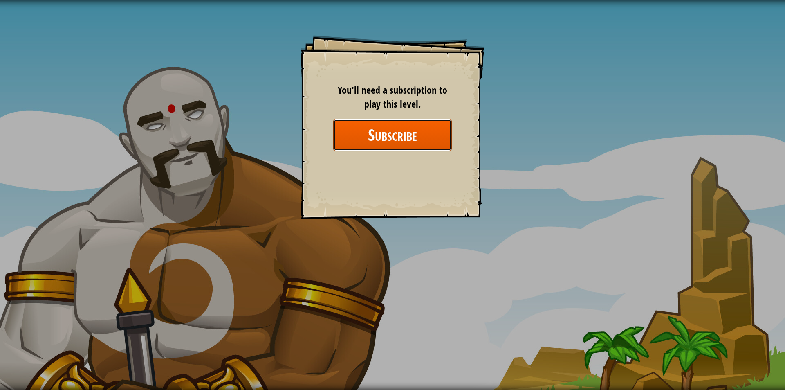
click at [397, 130] on button "Subscribe" at bounding box center [392, 134] width 119 height 31
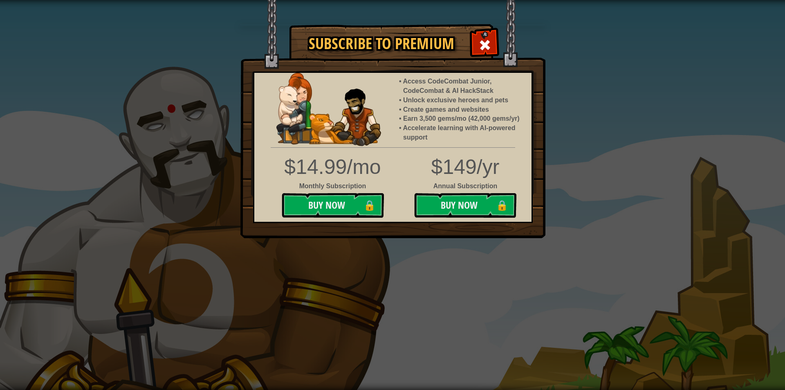
click at [596, 127] on div "Subscribe to Premium Access CodeCombat Junior, CodeCombat & AI HackStack Unlock…" at bounding box center [392, 195] width 785 height 390
click at [489, 41] on span at bounding box center [485, 44] width 13 height 13
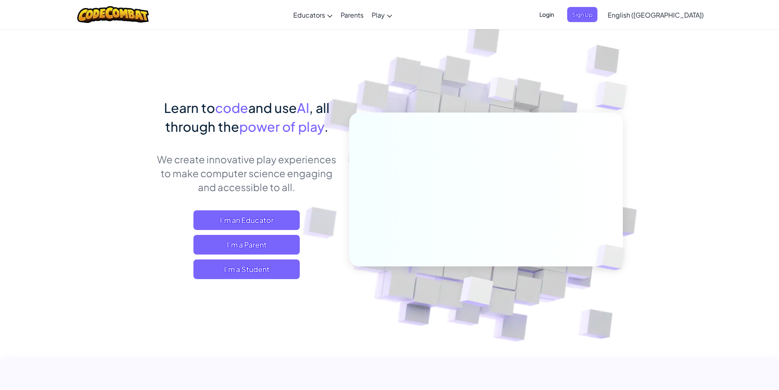
click at [559, 15] on span "Login" at bounding box center [547, 14] width 25 height 15
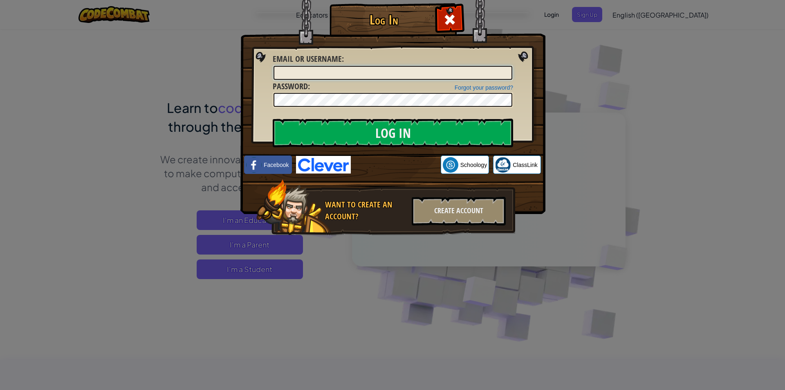
click at [325, 69] on input "Email or Username :" at bounding box center [393, 73] width 239 height 14
click at [363, 63] on div "Email or Username :" at bounding box center [393, 66] width 241 height 27
click at [363, 73] on input "Email or Username :" at bounding box center [393, 73] width 239 height 14
type input "[EMAIL_ADDRESS][PERSON_NAME][DOMAIN_NAME]"
click at [273, 119] on input "Log In" at bounding box center [393, 133] width 241 height 29
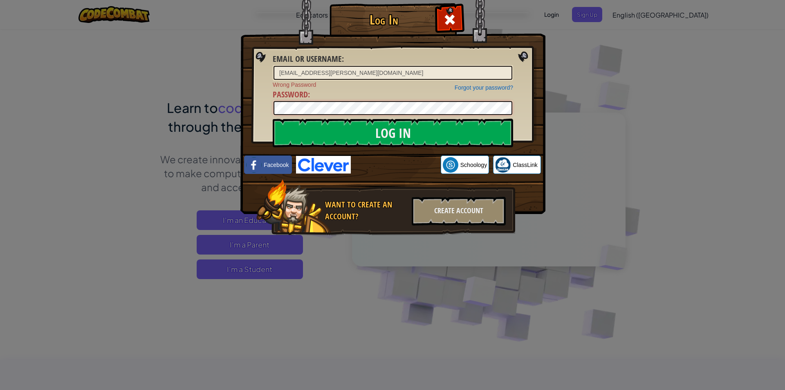
click at [256, 107] on div "Log In Email or Username : [EMAIL_ADDRESS][PERSON_NAME][DOMAIN_NAME] Forgot you…" at bounding box center [392, 131] width 272 height 238
click at [273, 119] on input "Log In" at bounding box center [393, 133] width 241 height 29
